Goal: Task Accomplishment & Management: Manage account settings

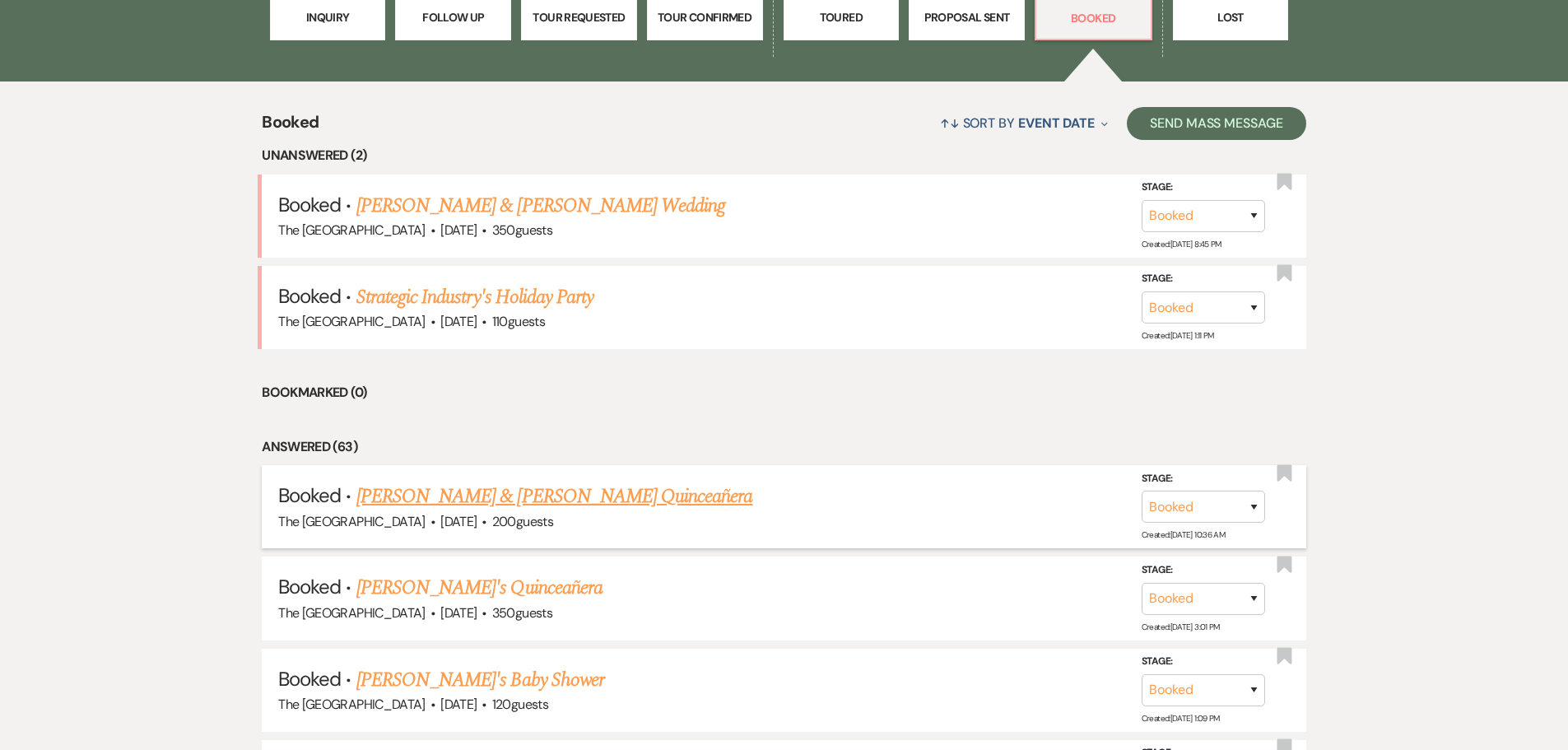
scroll to position [785, 0]
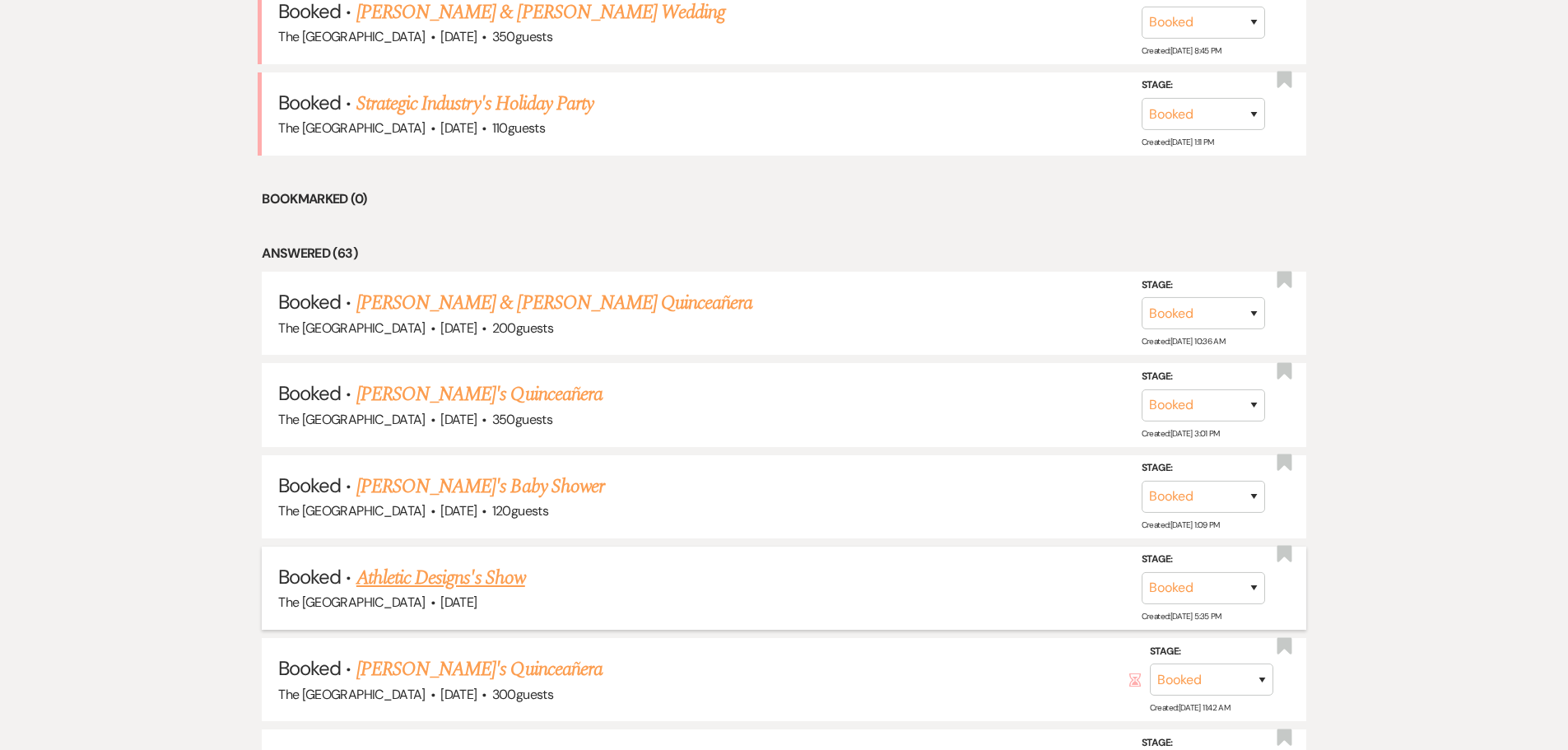
click at [480, 583] on link "Athletic Designs's Show" at bounding box center [441, 578] width 169 height 30
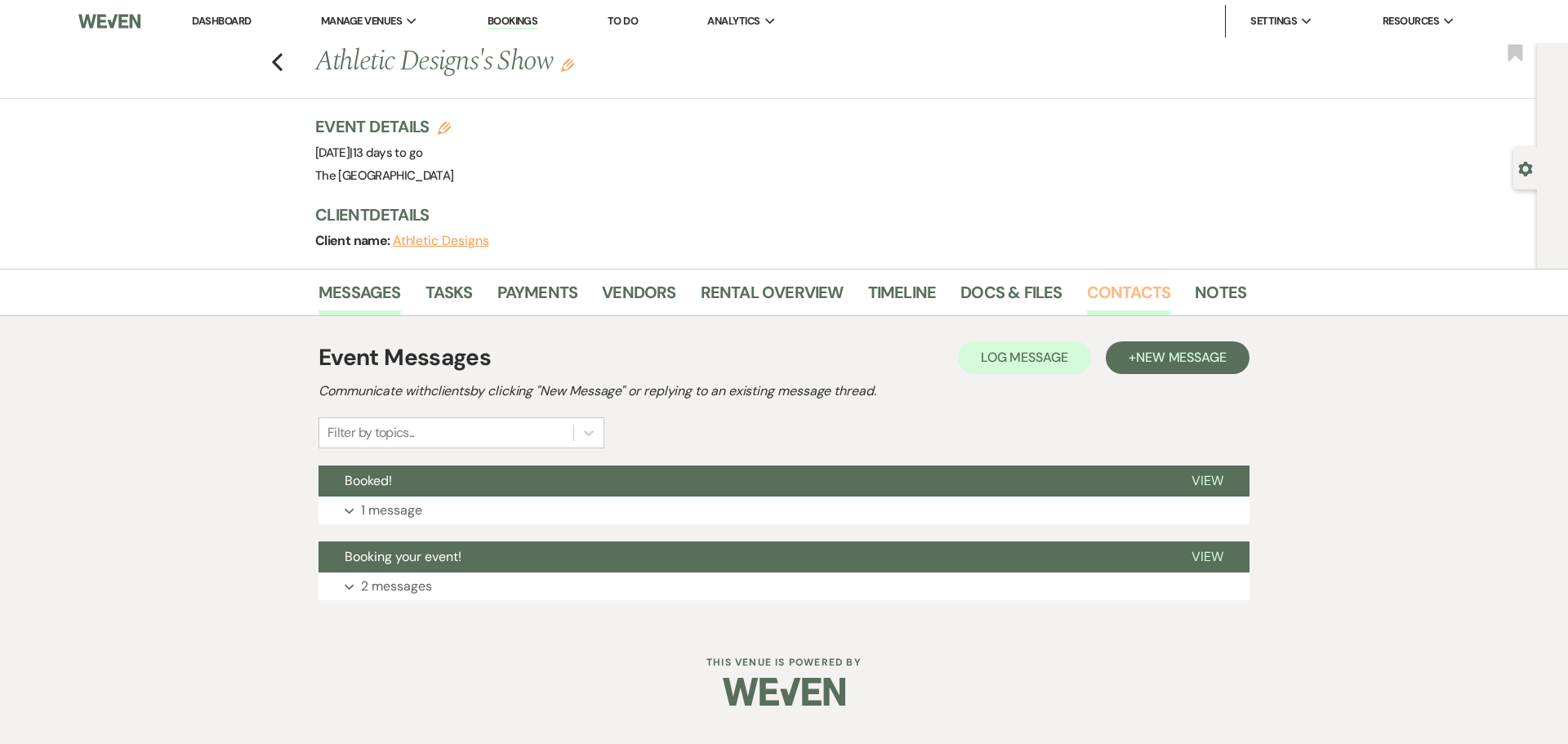
click at [1111, 281] on link "Contacts" at bounding box center [1129, 297] width 84 height 36
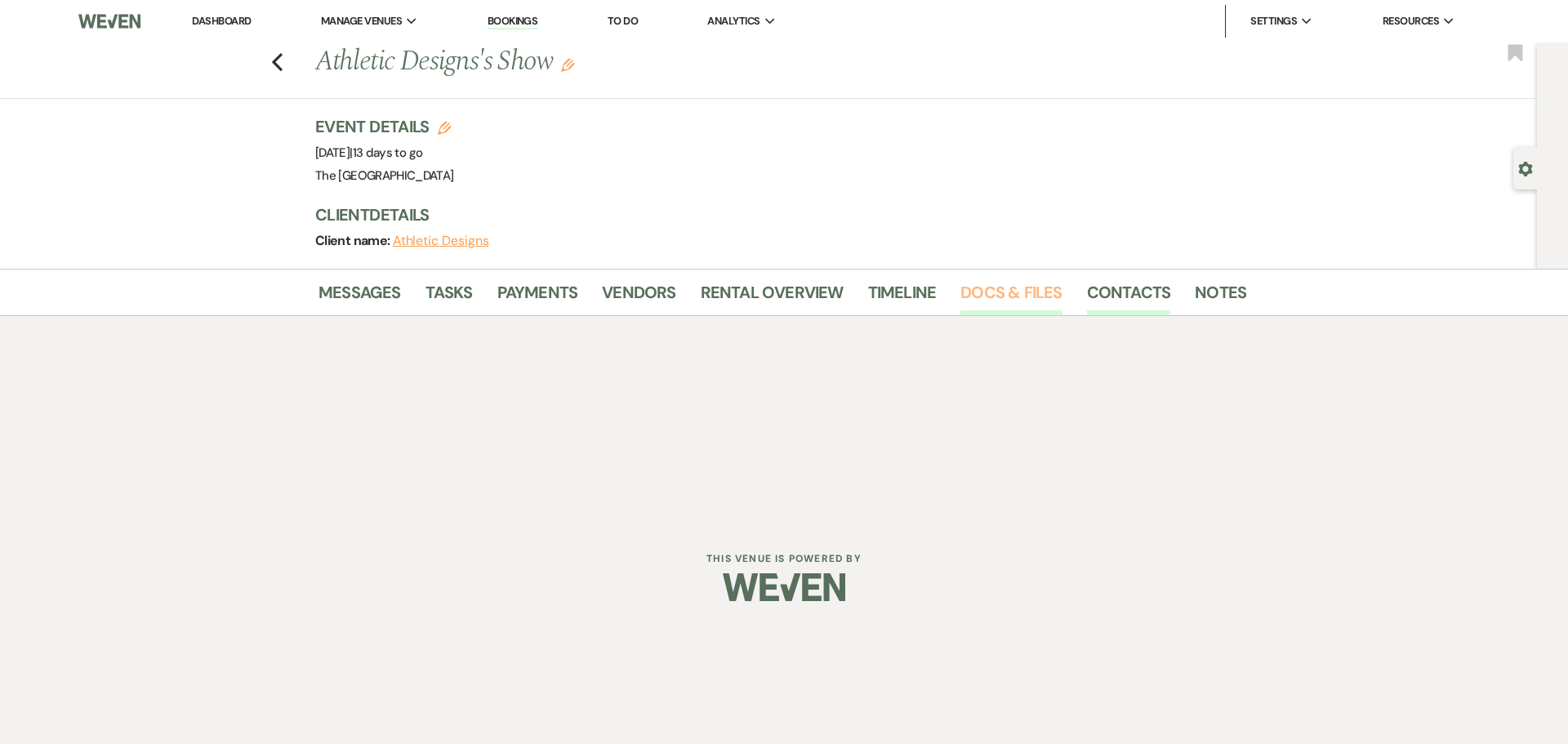
click at [1028, 286] on link "Docs & Files" at bounding box center [1010, 297] width 101 height 36
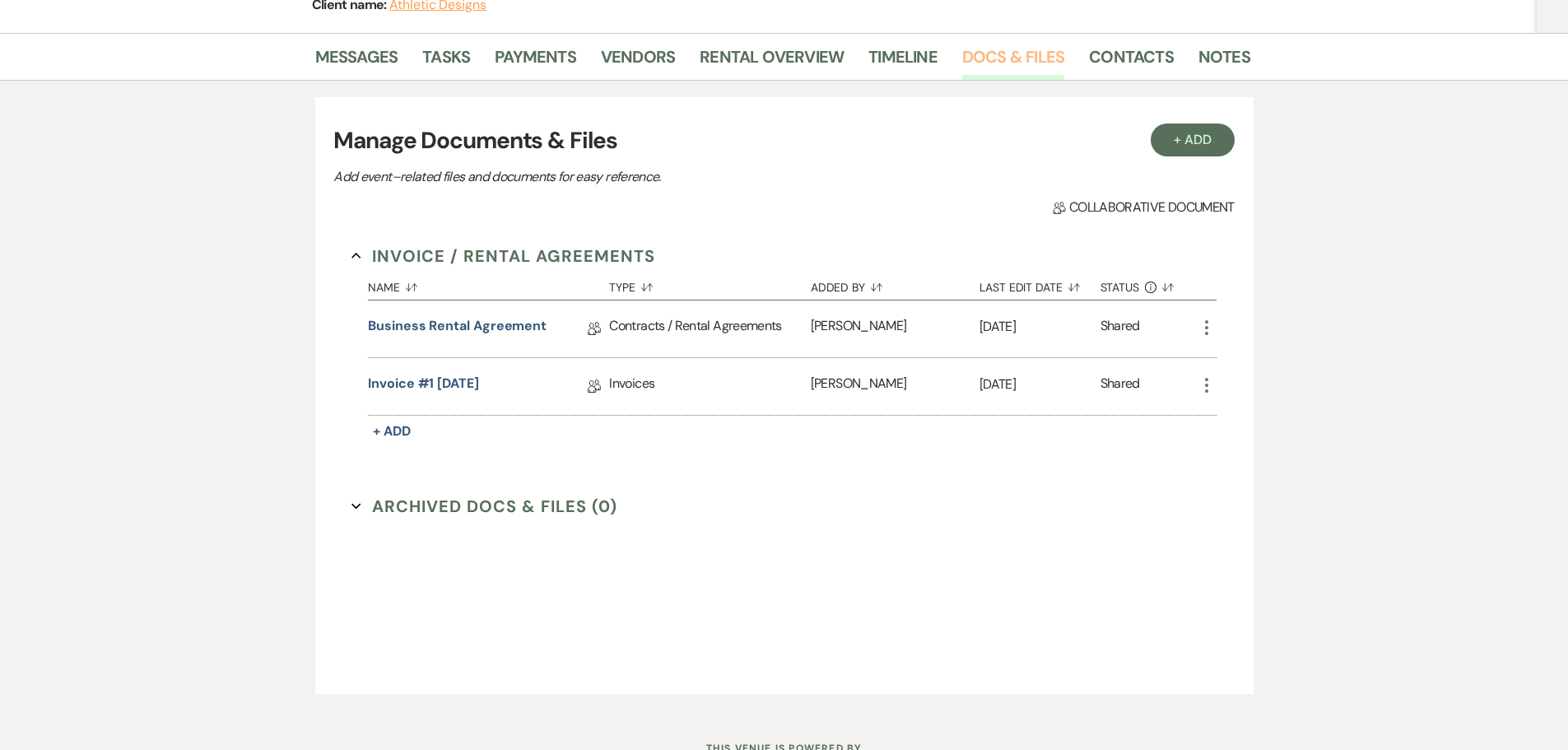
scroll to position [247, 0]
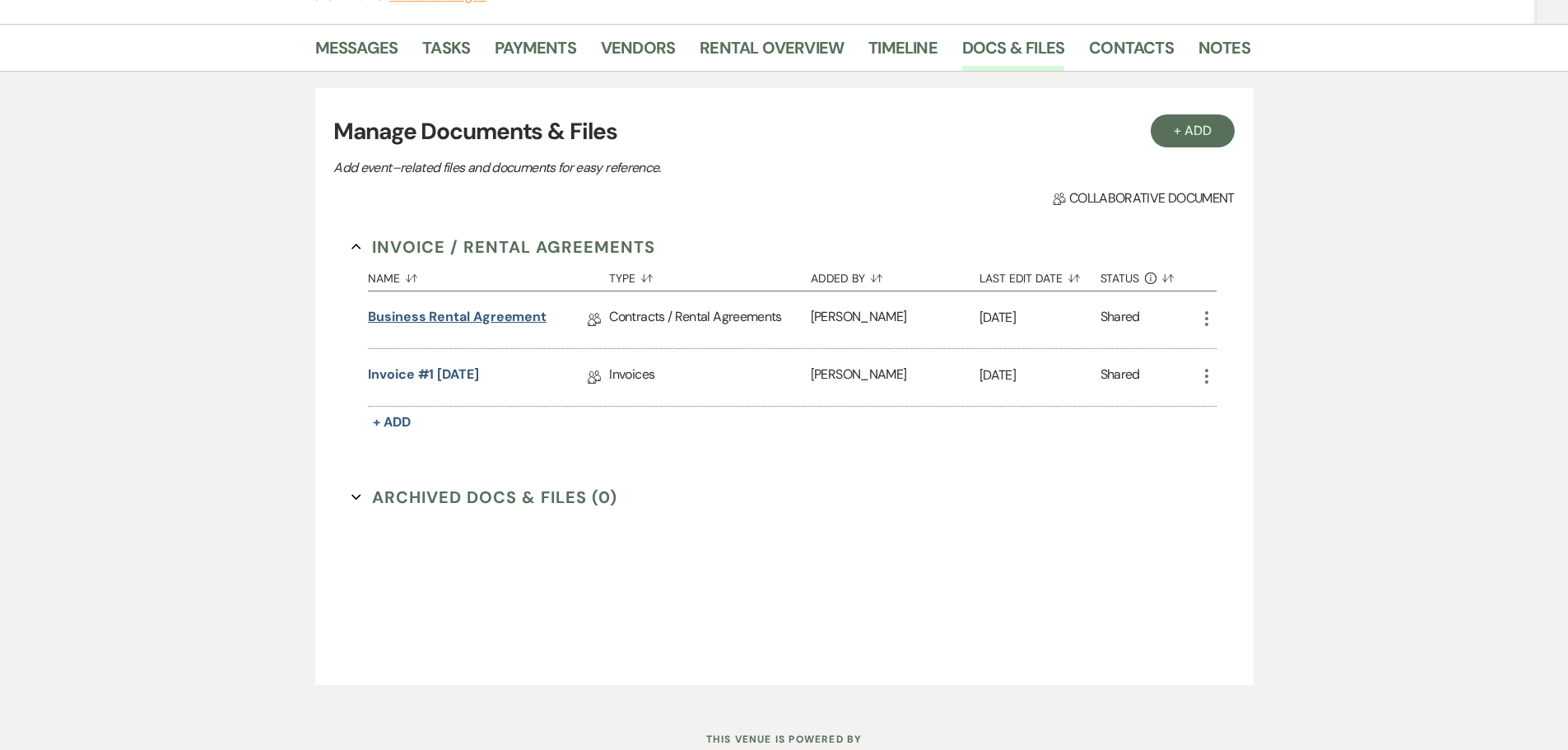
click at [514, 325] on link "Business Rental Agreement" at bounding box center [456, 320] width 178 height 25
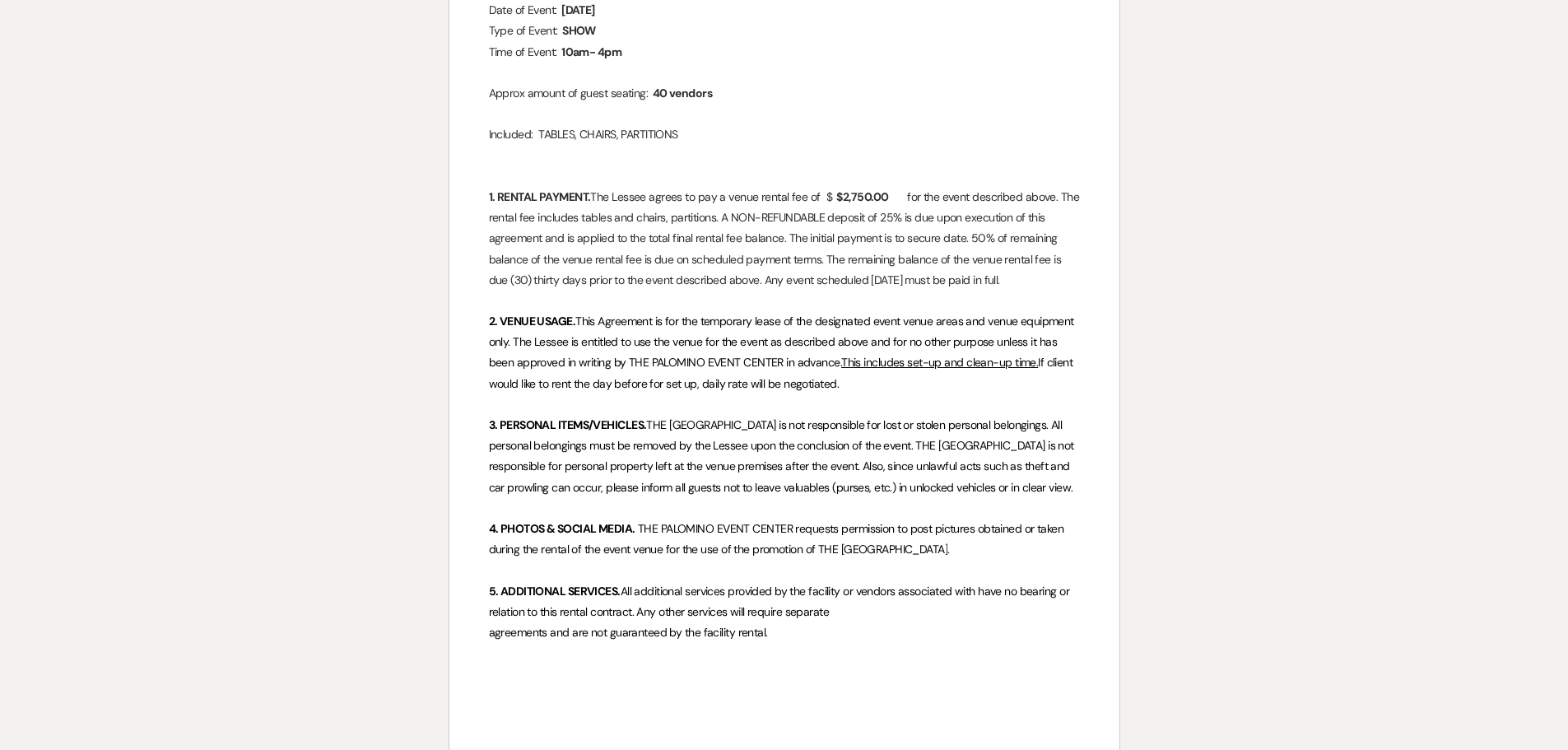
scroll to position [659, 0]
